Goal: Task Accomplishment & Management: Use online tool/utility

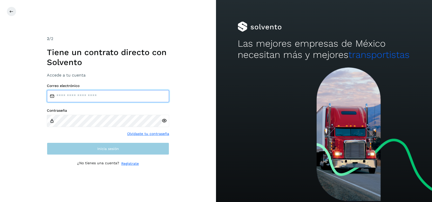
type input "**********"
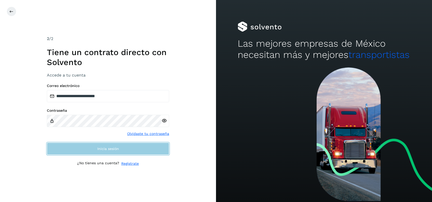
click at [110, 147] on span "Inicia sesión" at bounding box center [108, 149] width 22 height 4
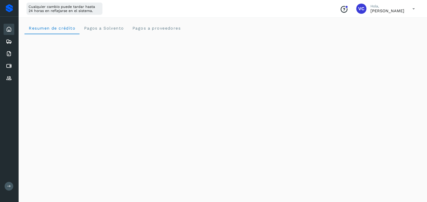
click at [15, 76] on div "Inicio Embarques Facturas Cuentas por pagar Proveedores" at bounding box center [9, 54] width 18 height 74
click at [9, 76] on icon at bounding box center [9, 78] width 6 height 6
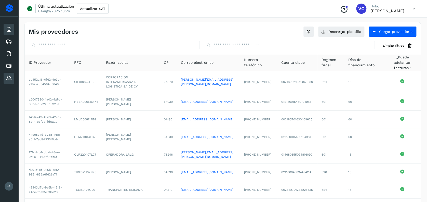
click at [9, 28] on icon at bounding box center [9, 29] width 6 height 6
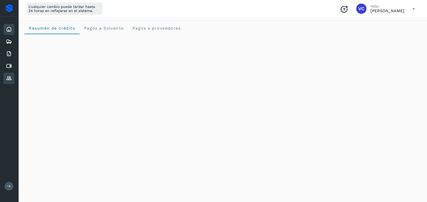
click at [13, 79] on div "Proveedores" at bounding box center [9, 78] width 11 height 11
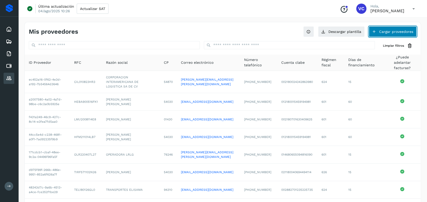
click at [397, 33] on button "Cargar proveedores" at bounding box center [392, 31] width 48 height 11
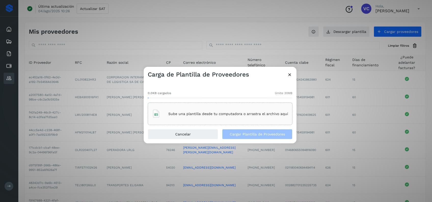
click at [288, 75] on icon at bounding box center [289, 74] width 5 height 5
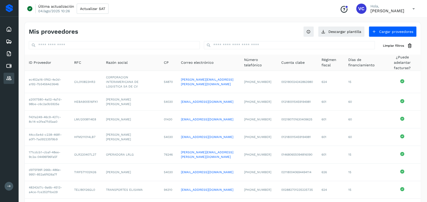
click at [335, 37] on div "Mis proveedores Descargar plantilla Cargar proveedores Limpiar filtros ID Prove…" at bounding box center [222, 145] width 396 height 247
click at [337, 33] on button "Descargar plantilla" at bounding box center [341, 31] width 47 height 11
click at [378, 30] on button "Cargar proveedores" at bounding box center [392, 31] width 48 height 11
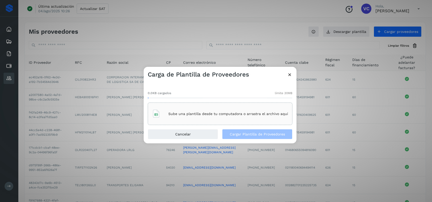
click at [215, 117] on div "Sube una plantilla desde tu computadora o arrastra el archivo aquí" at bounding box center [220, 114] width 136 height 14
click at [182, 116] on div "Sube una plantilla desde tu computadora o arrastra el archivo aquí" at bounding box center [220, 114] width 136 height 14
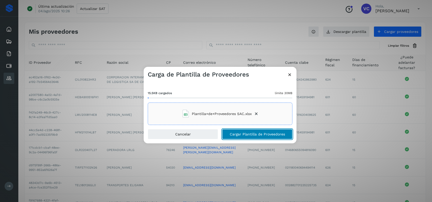
click at [247, 135] on span "Cargar Plantilla de Proveedores" at bounding box center [257, 134] width 55 height 4
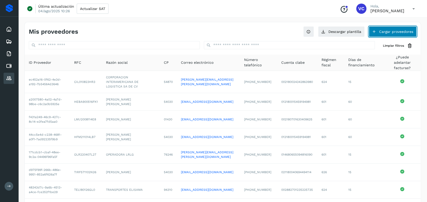
click at [395, 33] on button "Cargar proveedores" at bounding box center [392, 31] width 48 height 11
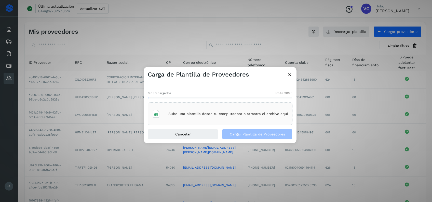
click at [182, 119] on div "Sube una plantilla desde tu computadora o arrastra el archivo aquí" at bounding box center [220, 114] width 136 height 14
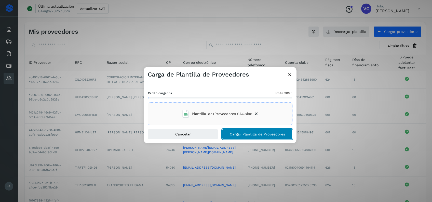
click at [245, 129] on button "Cargar Plantilla de Proveedores" at bounding box center [257, 134] width 70 height 10
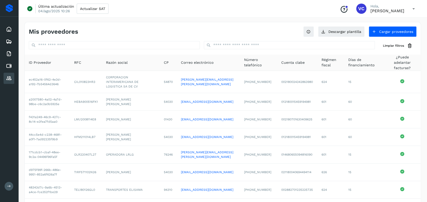
click at [166, 33] on div "Mis proveedores" at bounding box center [126, 31] width 194 height 7
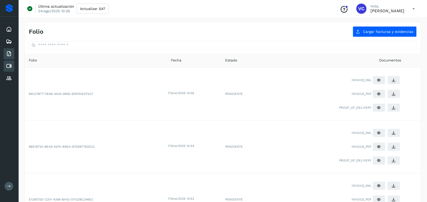
click at [10, 69] on div "Cuentas por pagar" at bounding box center [9, 65] width 11 height 11
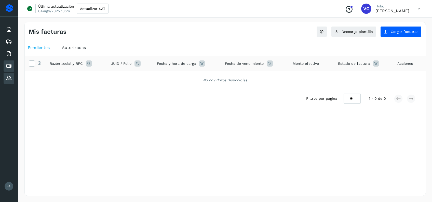
click at [11, 76] on icon at bounding box center [9, 78] width 6 height 6
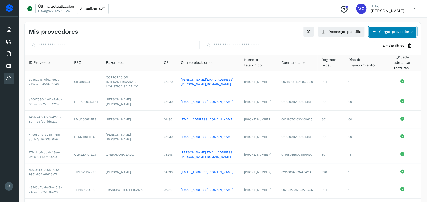
click at [391, 31] on button "Cargar proveedores" at bounding box center [392, 31] width 48 height 11
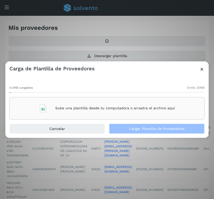
click at [60, 105] on div "Sube una plantilla desde tu computadora o arrastra el archivo aquí" at bounding box center [107, 108] width 136 height 14
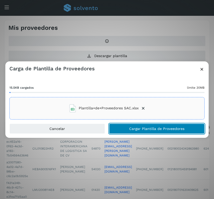
click at [139, 127] on span "Cargar Plantilla de Proveedores" at bounding box center [156, 129] width 55 height 4
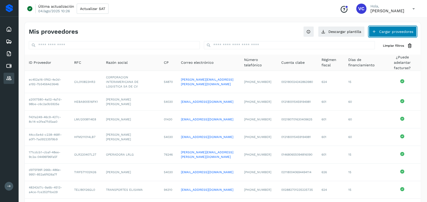
click at [397, 29] on button "Cargar proveedores" at bounding box center [392, 31] width 48 height 11
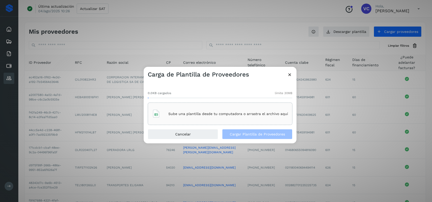
click at [194, 118] on div "Sube una plantilla desde tu computadora o arrastra el archivo aquí" at bounding box center [220, 114] width 136 height 14
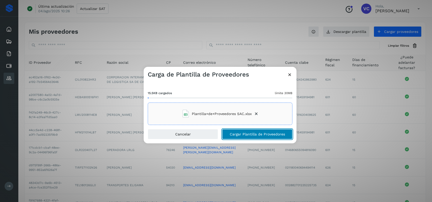
click at [272, 134] on span "Cargar Plantilla de Proveedores" at bounding box center [257, 134] width 55 height 4
